Goal: Task Accomplishment & Management: Complete application form

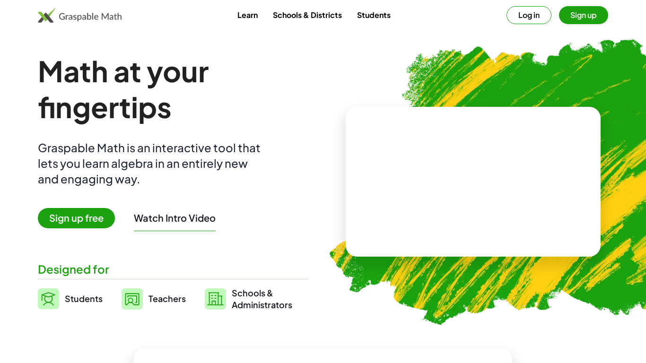
click at [86, 222] on span "Sign up free" at bounding box center [76, 218] width 77 height 20
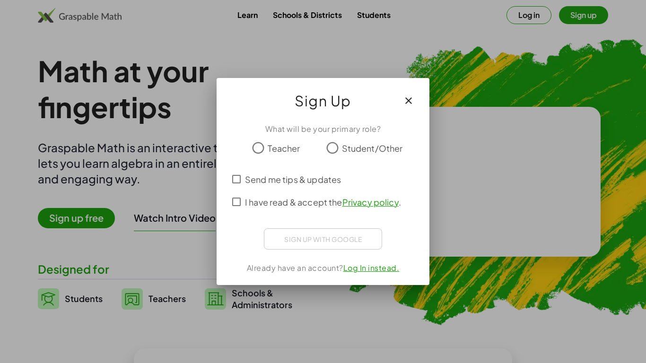
click at [324, 238] on div "Sign up with Google Sign in with Google Sign in with Google. Opens in new tab" at bounding box center [323, 239] width 118 height 21
click at [285, 202] on span "I have read & accept the Privacy policy ." at bounding box center [323, 202] width 156 height 13
click at [404, 103] on icon "button" at bounding box center [408, 100] width 11 height 11
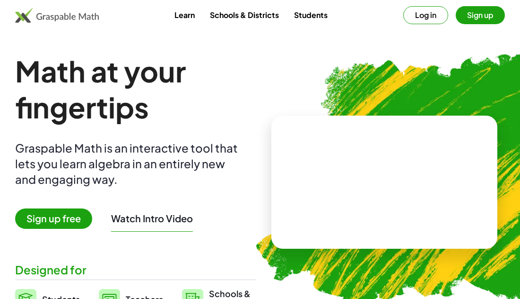
click at [417, 19] on button "Log in" at bounding box center [426, 15] width 45 height 18
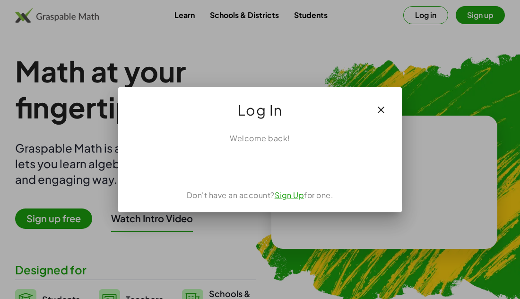
click at [246, 152] on div "Welcome back! Don't have an account? Sign Up for one." at bounding box center [260, 168] width 284 height 87
click at [246, 154] on iframe at bounding box center [260, 164] width 96 height 21
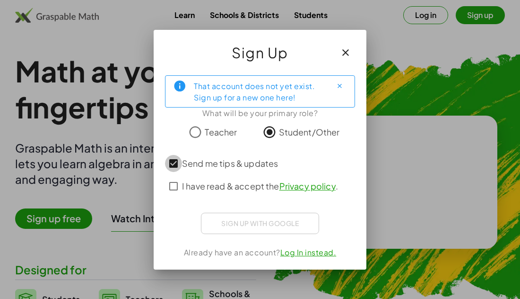
click at [184, 196] on label "I have read & accept the Privacy policy ." at bounding box center [260, 186] width 156 height 23
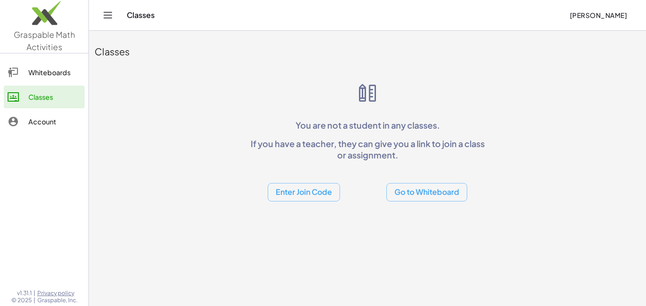
click at [308, 192] on button "Enter Join Code" at bounding box center [304, 192] width 72 height 18
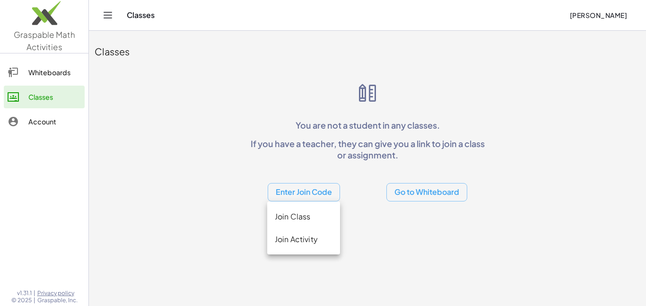
click at [283, 218] on div "Join Class" at bounding box center [304, 216] width 58 height 11
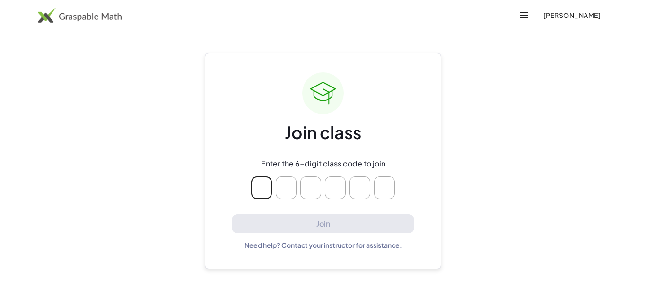
type input "*"
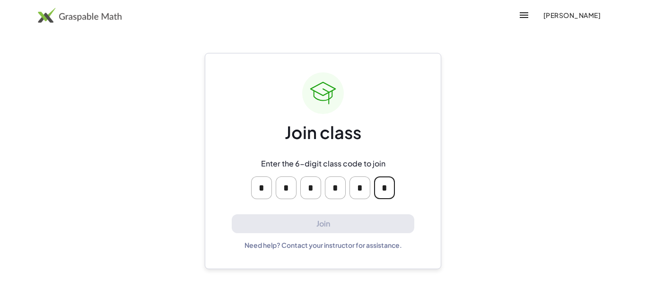
type input "*"
